Goal: Register for event/course

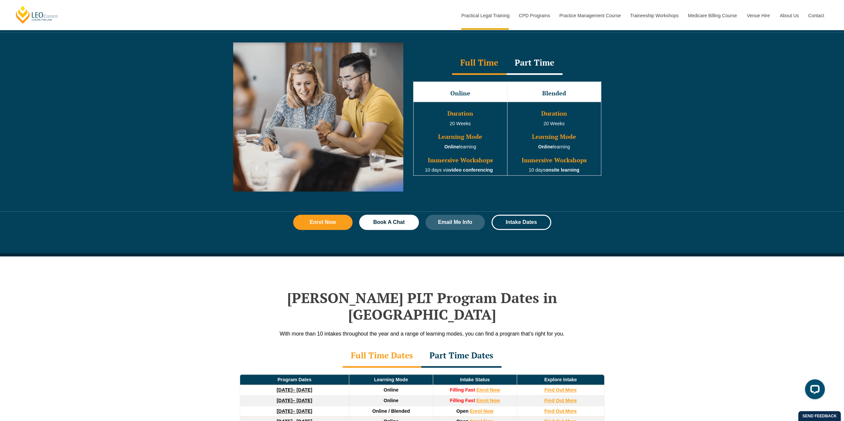
scroll to position [727, 0]
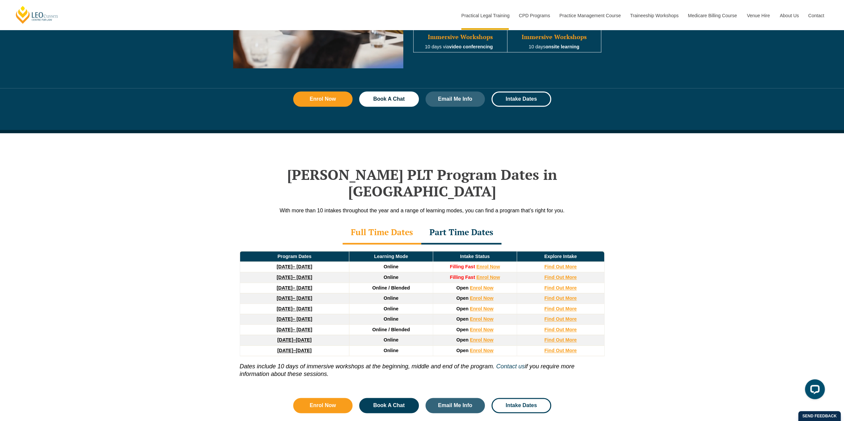
click at [279, 285] on strong "27 January 2026" at bounding box center [284, 287] width 16 height 5
click at [280, 285] on strong "[DATE]" at bounding box center [284, 287] width 16 height 5
